Goal: Download file/media

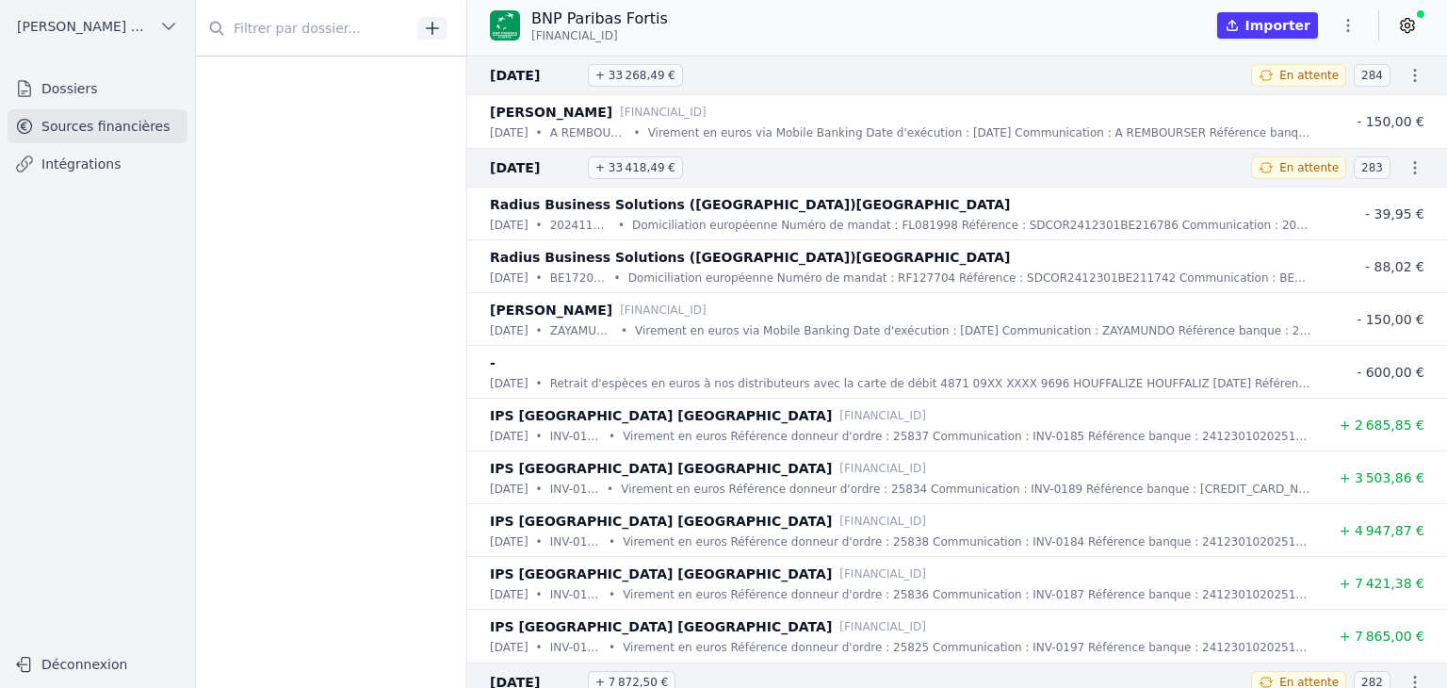
scroll to position [3143, 0]
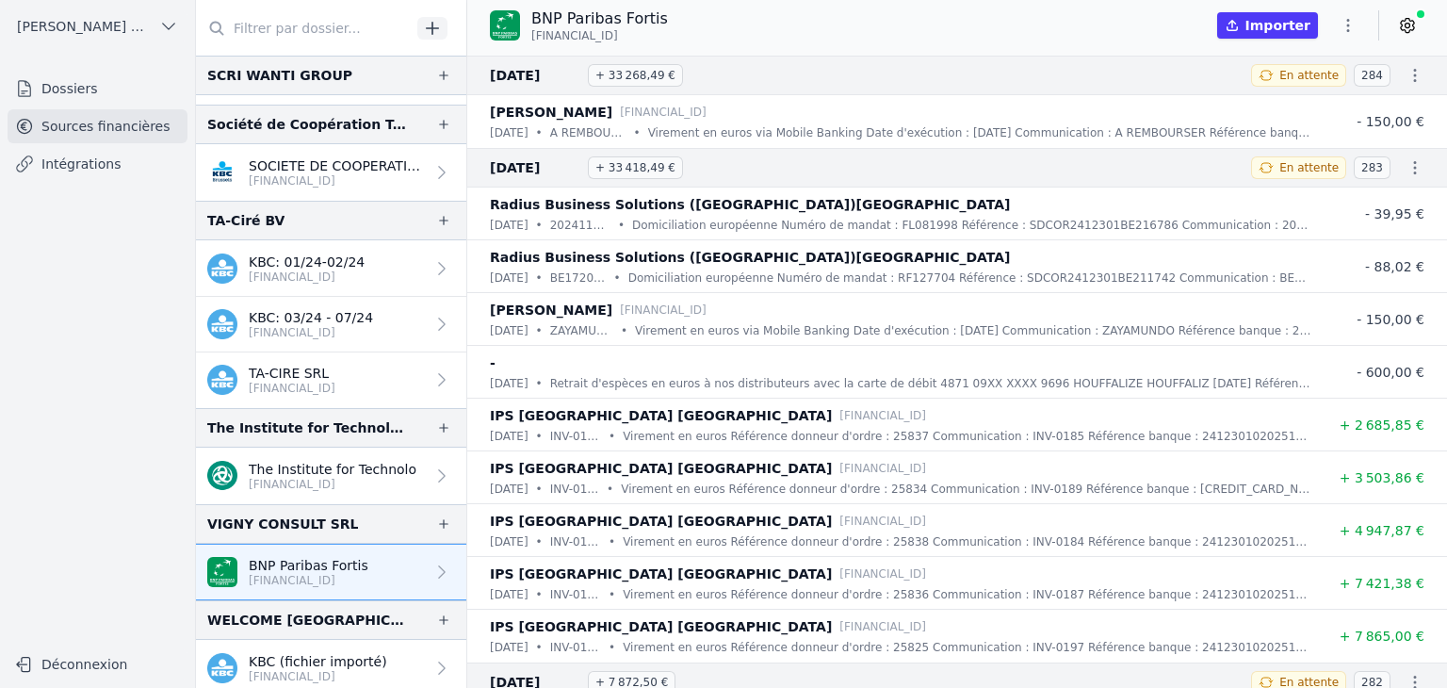
click at [259, 657] on p "KBC (fichier importé)" at bounding box center [318, 661] width 139 height 19
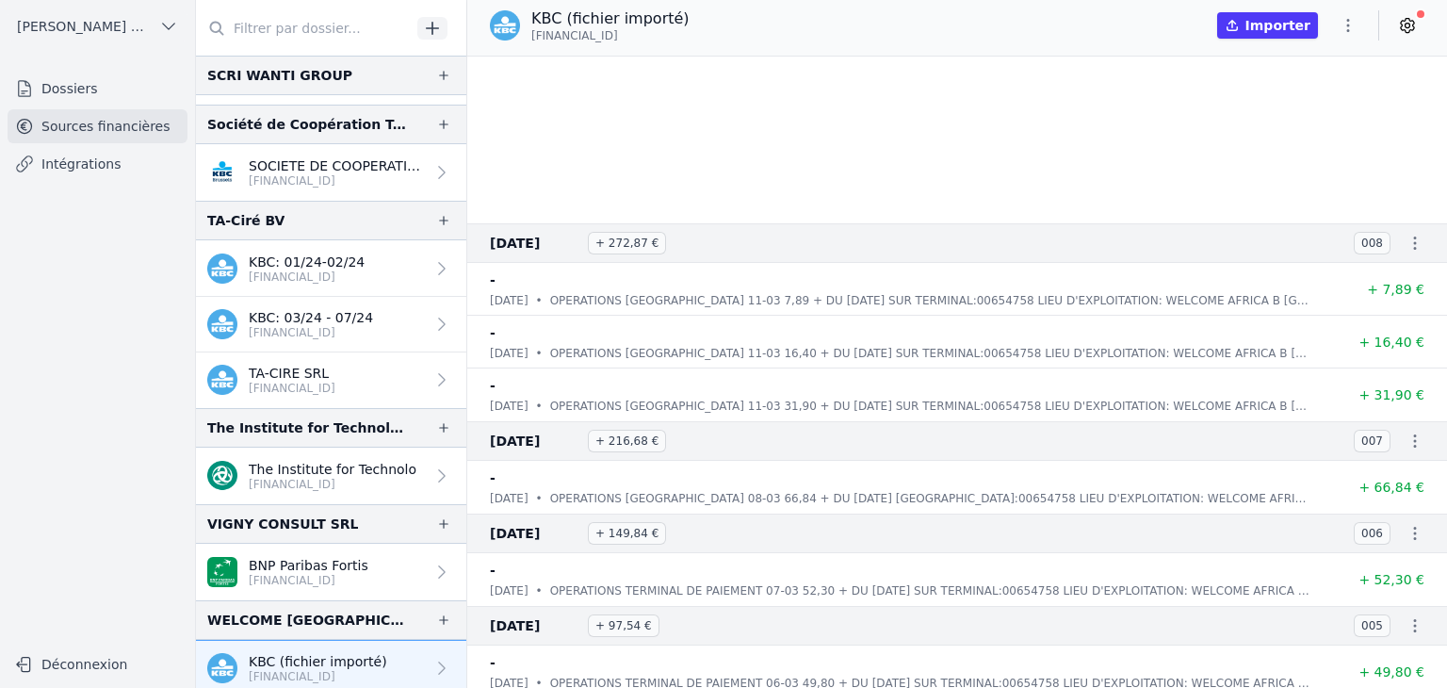
scroll to position [17500, 0]
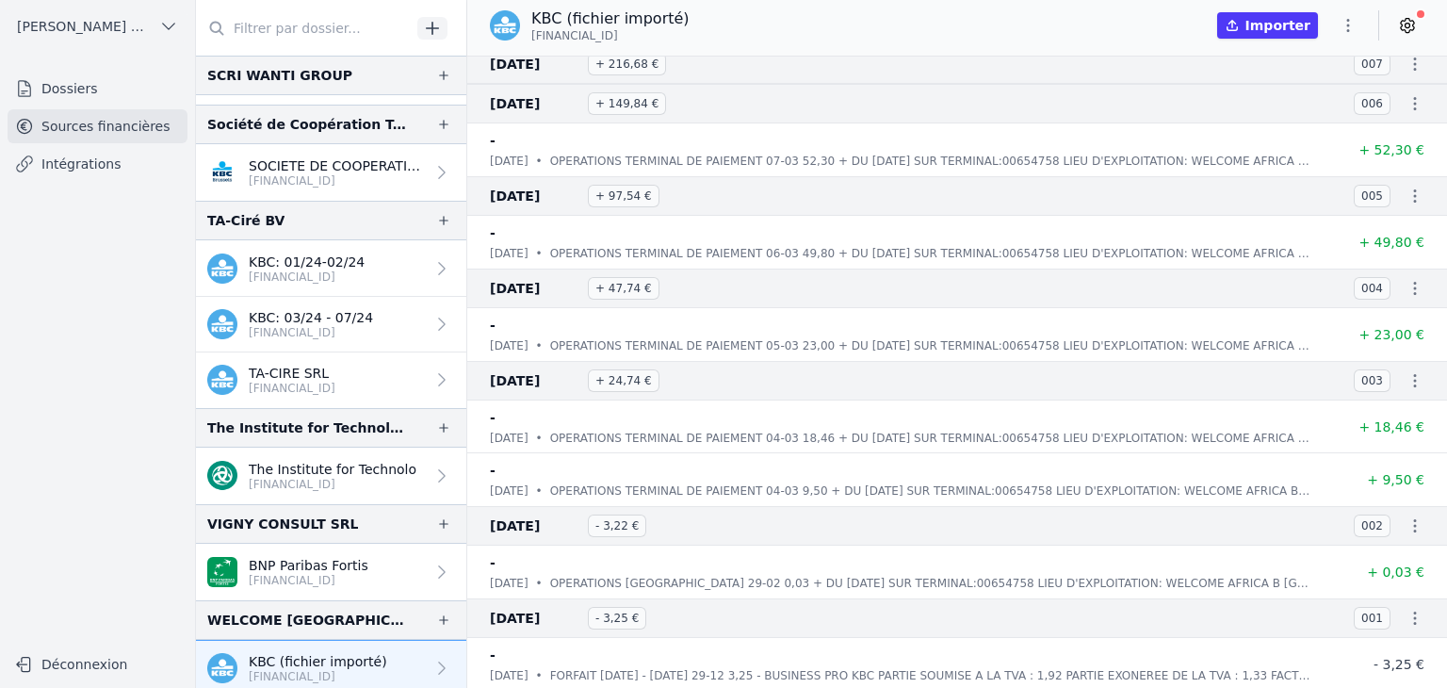
click at [1336, 27] on button "button" at bounding box center [1348, 25] width 38 height 30
click at [1301, 99] on button "Exporter" at bounding box center [1303, 100] width 136 height 35
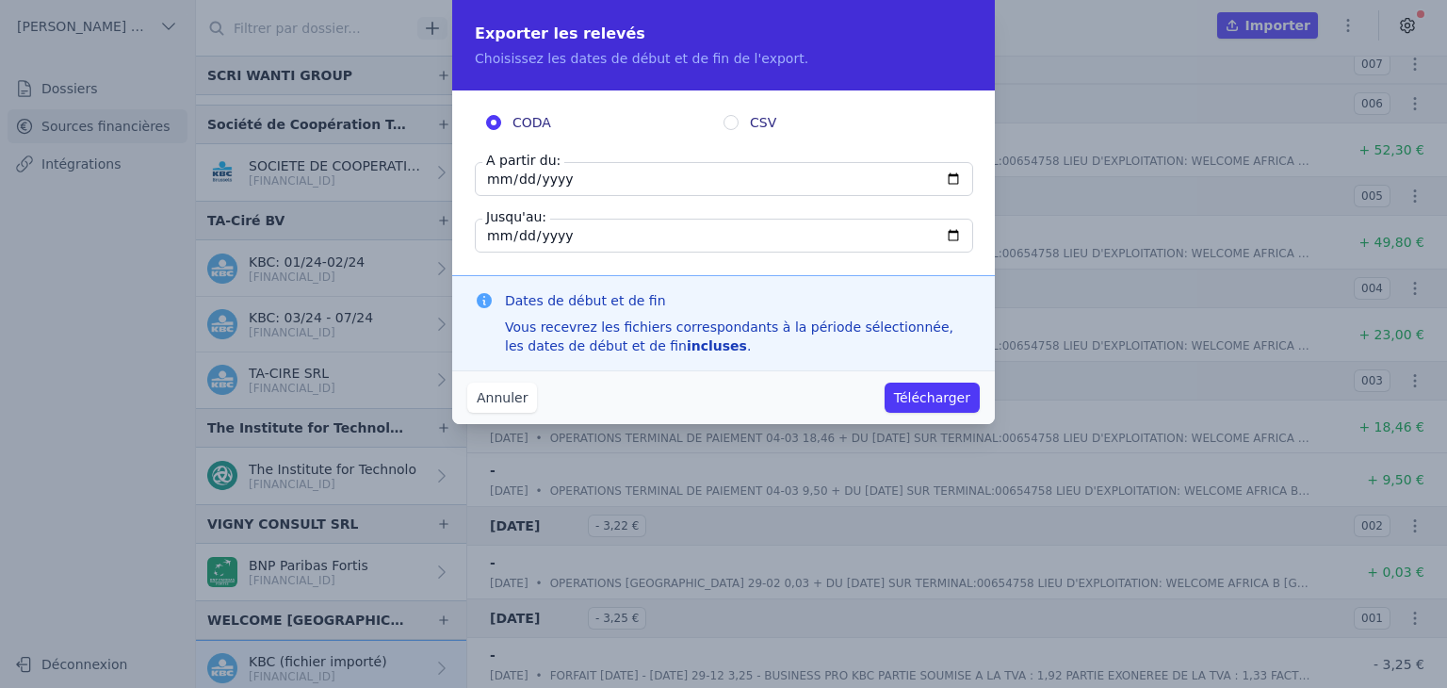
click at [512, 180] on input "[DATE]" at bounding box center [724, 179] width 498 height 34
click at [950, 178] on input "[DATE]" at bounding box center [724, 179] width 498 height 34
click at [804, 164] on input "[DATE]" at bounding box center [724, 179] width 498 height 34
click at [481, 408] on button "Annuler" at bounding box center [502, 398] width 70 height 30
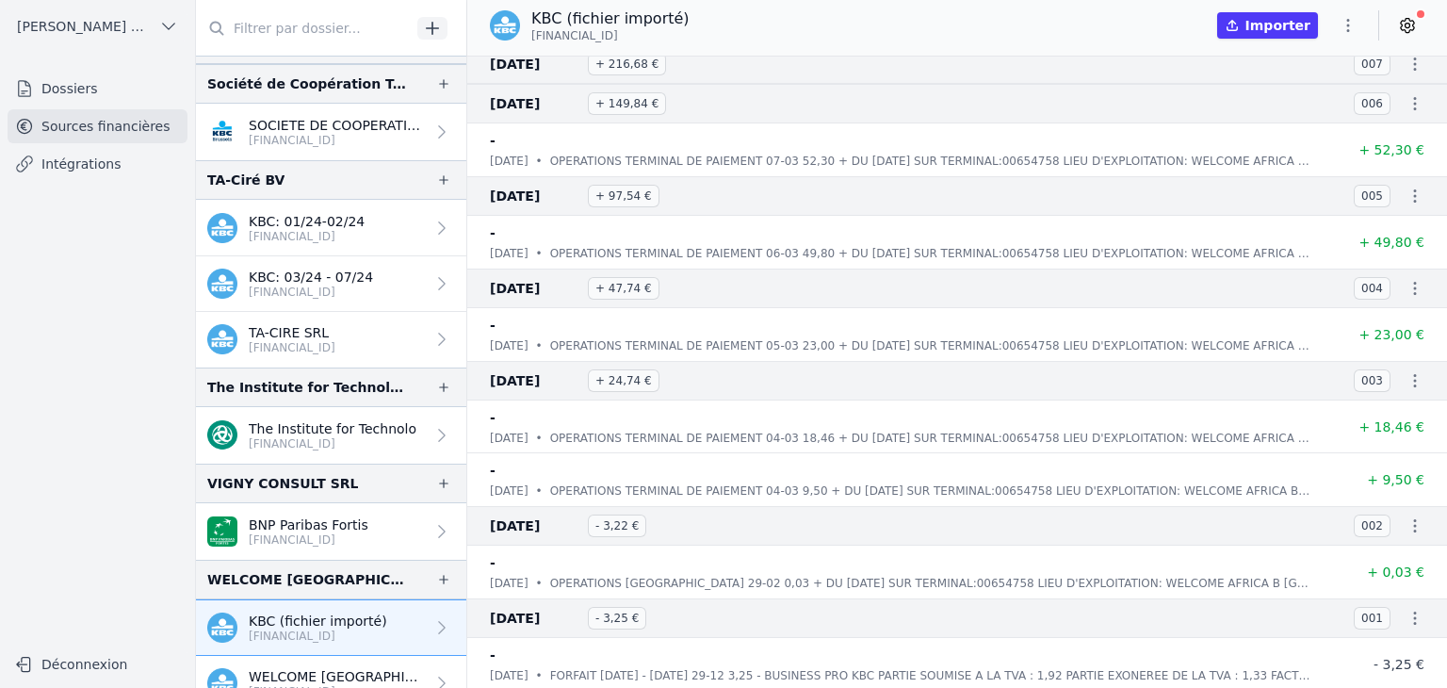
scroll to position [3202, 0]
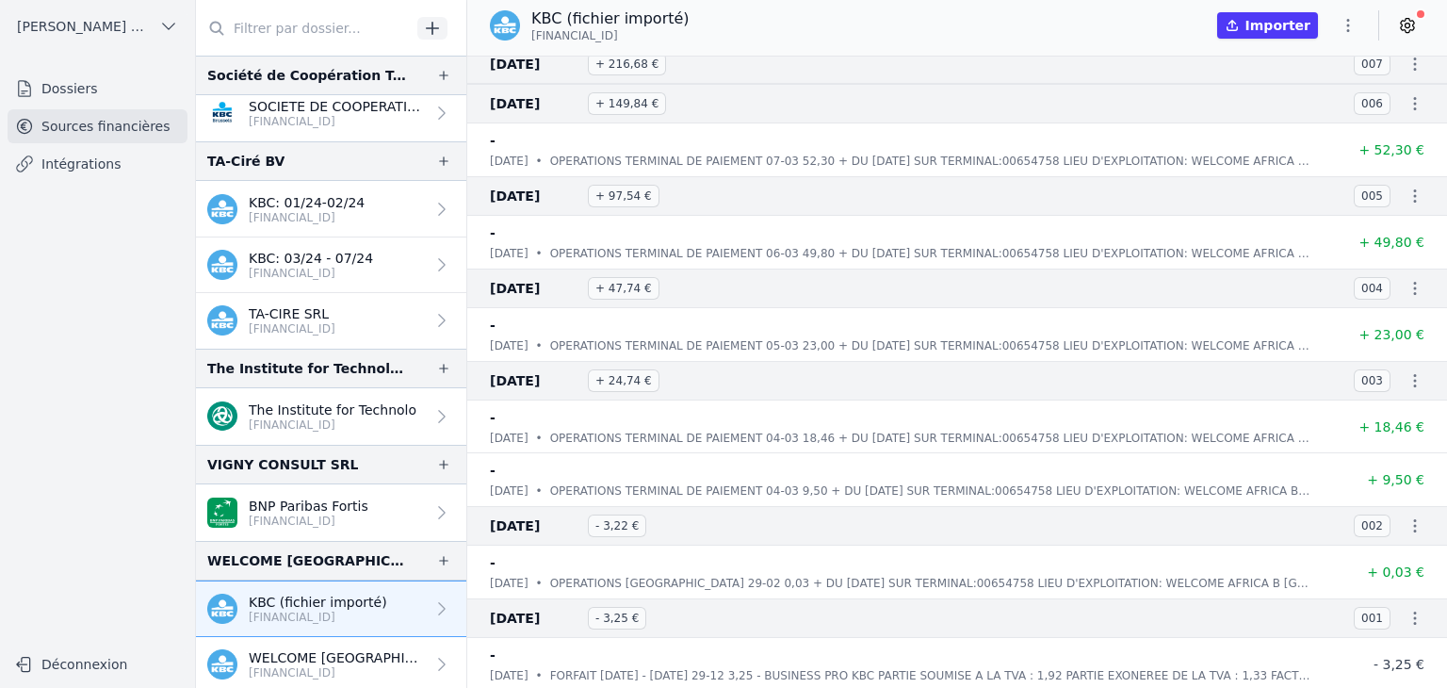
click at [315, 667] on p "[FINANCIAL_ID]" at bounding box center [337, 672] width 176 height 15
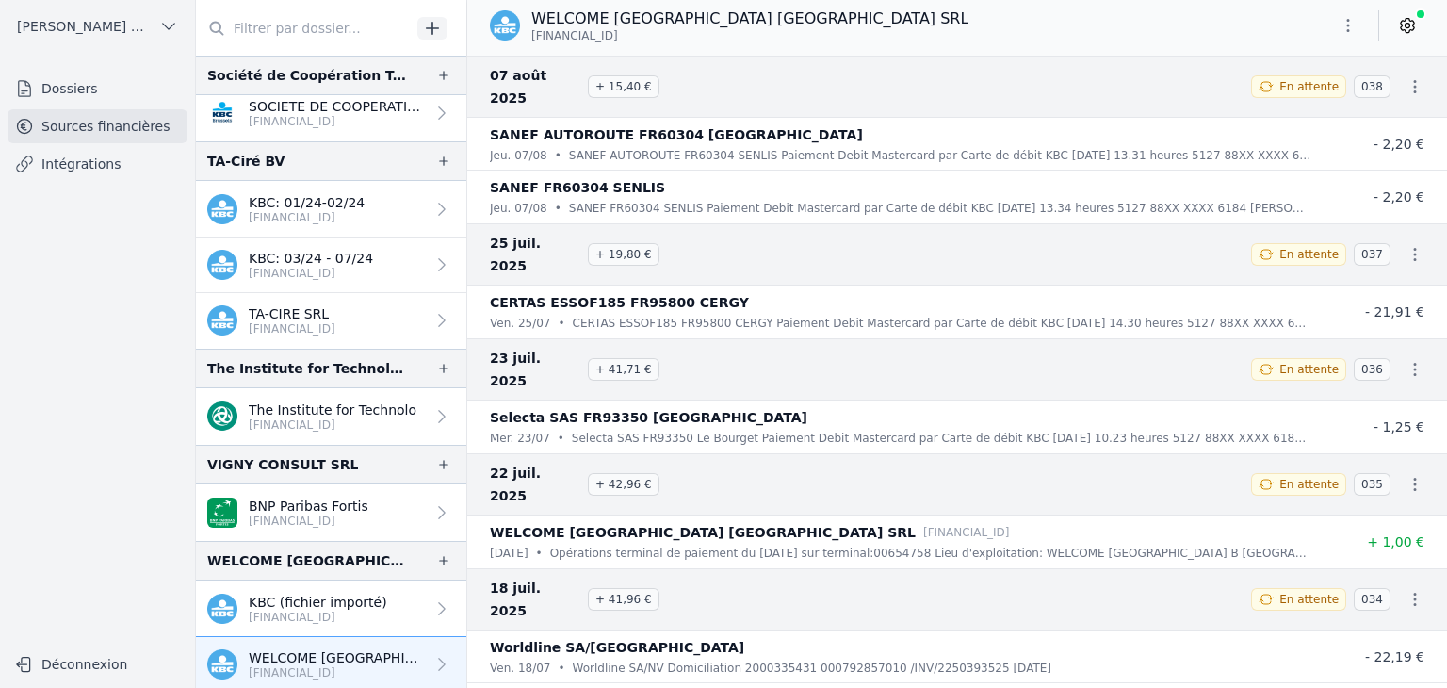
click at [1348, 27] on icon "button" at bounding box center [1348, 25] width 19 height 19
click at [1315, 103] on button "Exporter" at bounding box center [1303, 100] width 136 height 35
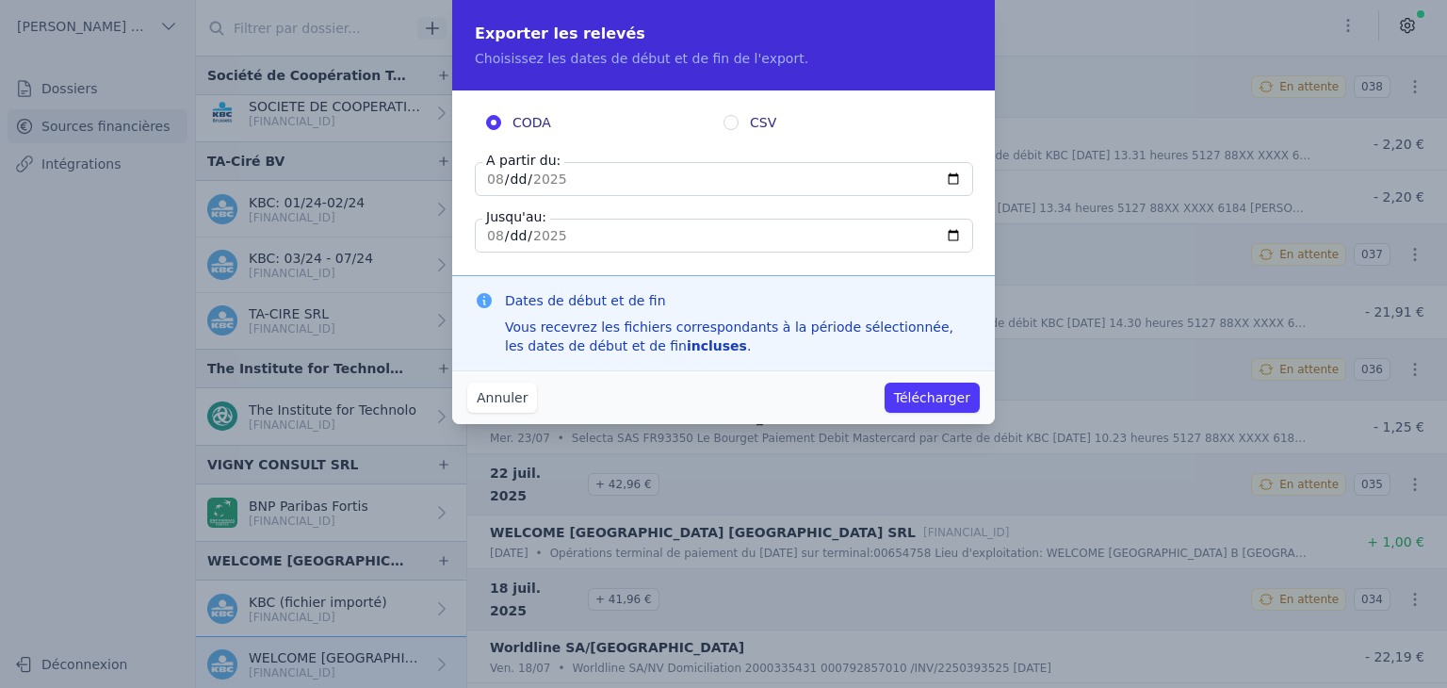
click at [956, 179] on input "[DATE]" at bounding box center [724, 179] width 498 height 34
click at [845, 385] on div "Annuler Télécharger" at bounding box center [723, 397] width 543 height 54
click at [515, 407] on button "Annuler" at bounding box center [502, 398] width 70 height 30
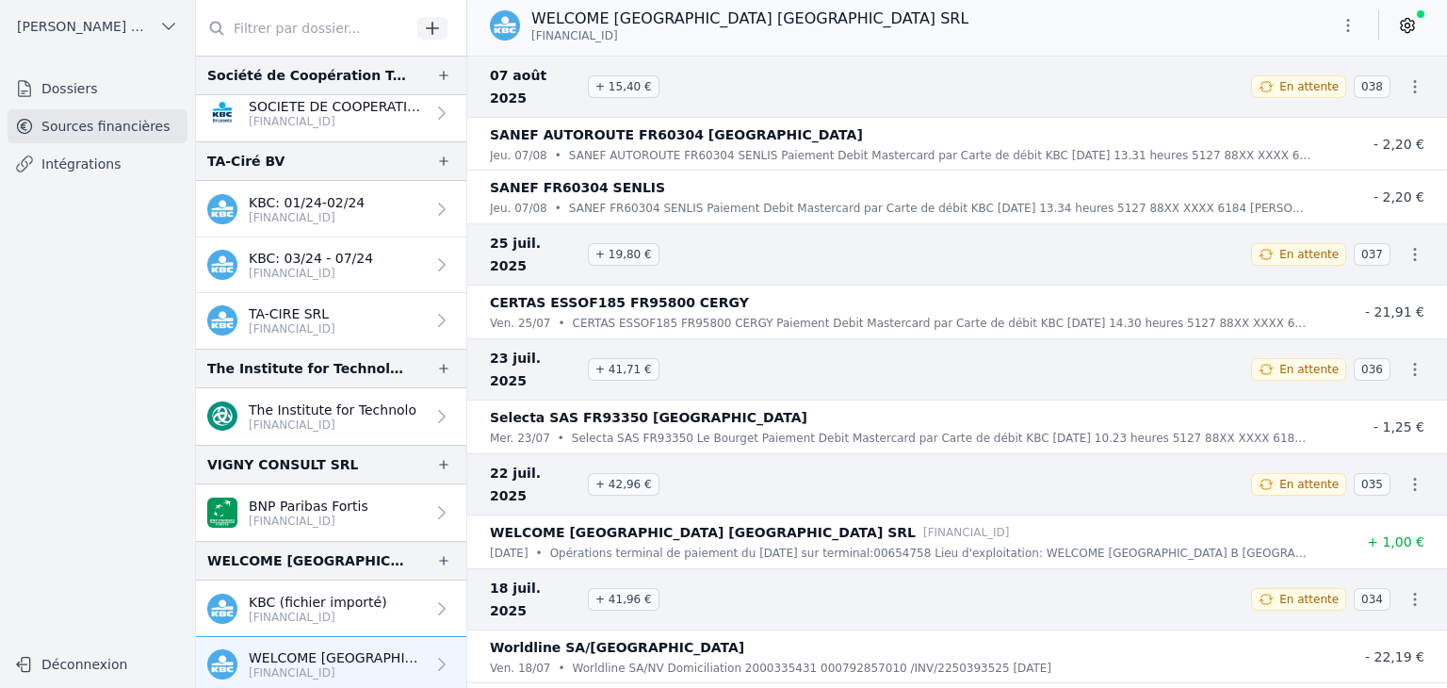
click at [1348, 27] on icon "button" at bounding box center [1348, 25] width 19 height 19
click at [1280, 97] on button "Exporter" at bounding box center [1303, 100] width 136 height 35
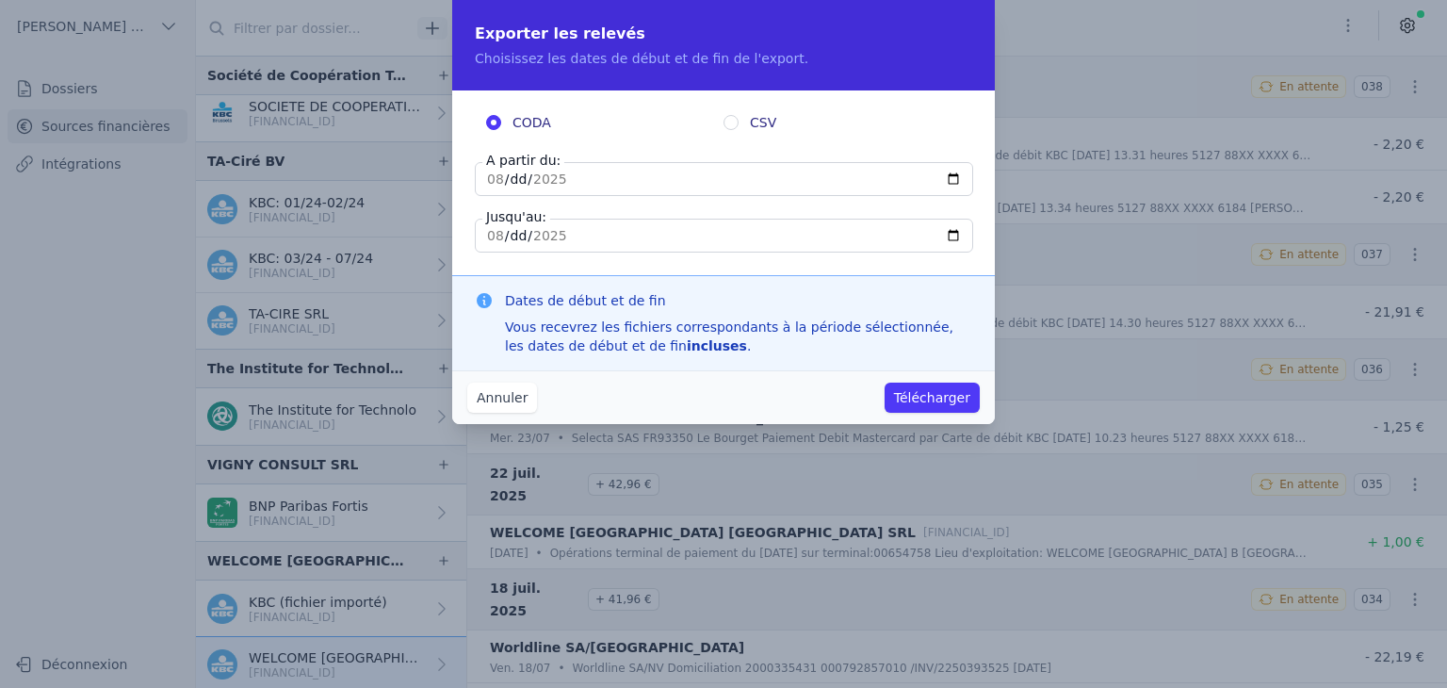
click at [503, 182] on input "[DATE]" at bounding box center [724, 179] width 498 height 34
type input "[DATE]"
click at [489, 394] on button "Annuler" at bounding box center [502, 398] width 70 height 30
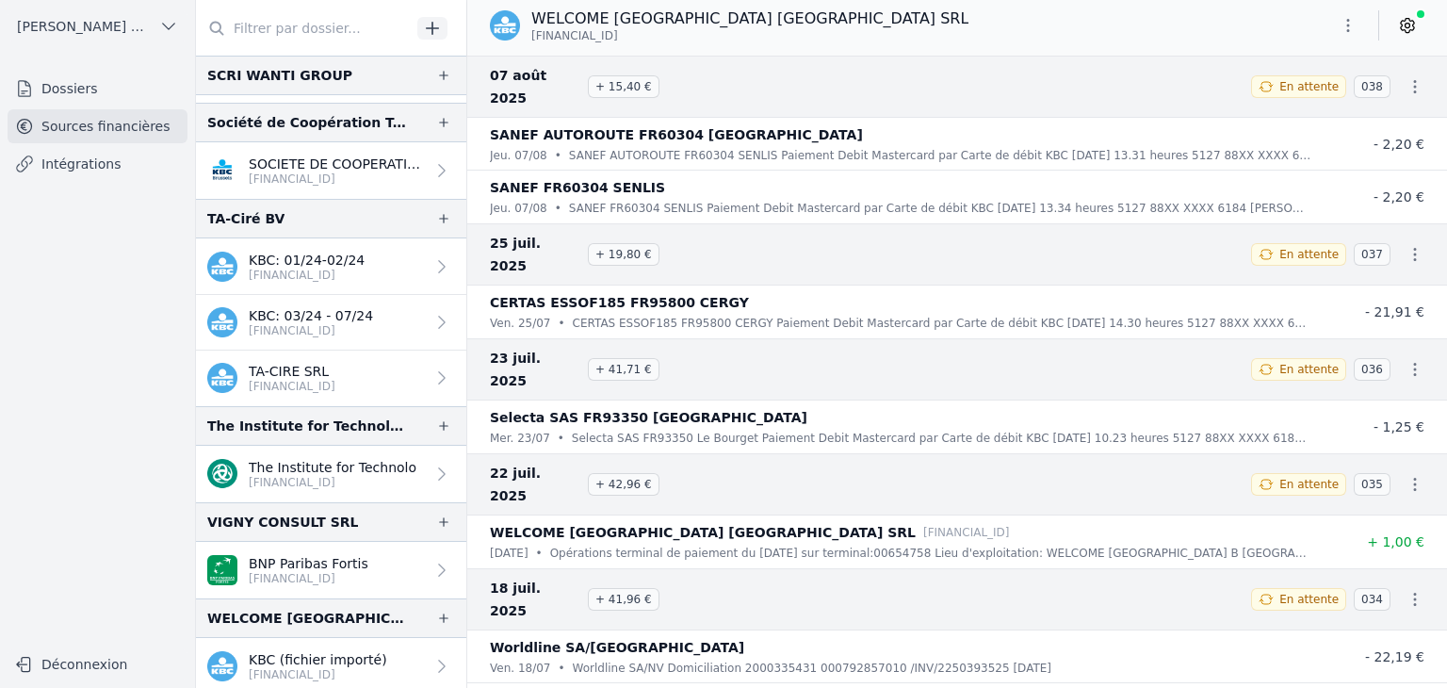
scroll to position [3202, 0]
